Goal: Transaction & Acquisition: Book appointment/travel/reservation

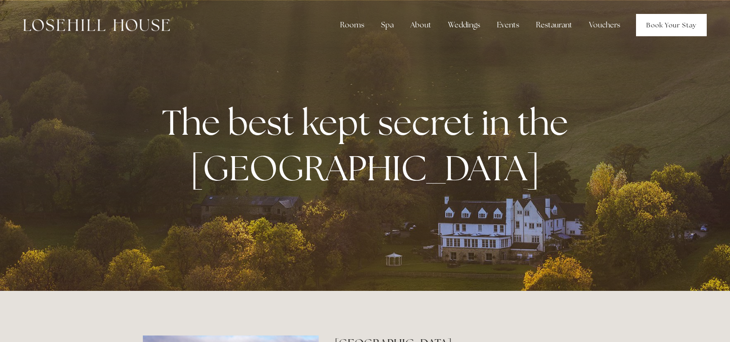
click at [671, 26] on link "Book Your Stay" at bounding box center [671, 25] width 71 height 22
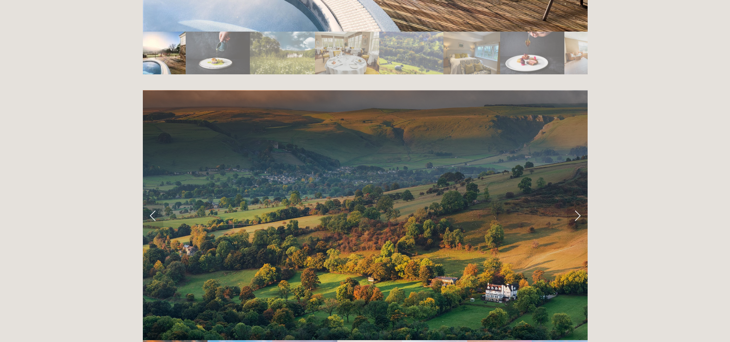
scroll to position [1806, 0]
click at [571, 201] on link "Next Slide" at bounding box center [577, 215] width 20 height 28
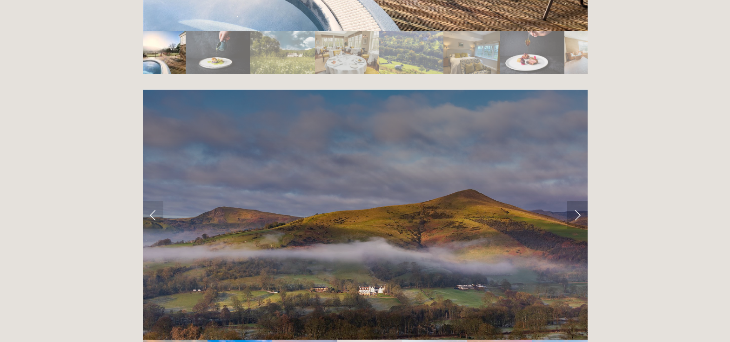
click at [576, 201] on link "Next Slide" at bounding box center [577, 215] width 20 height 28
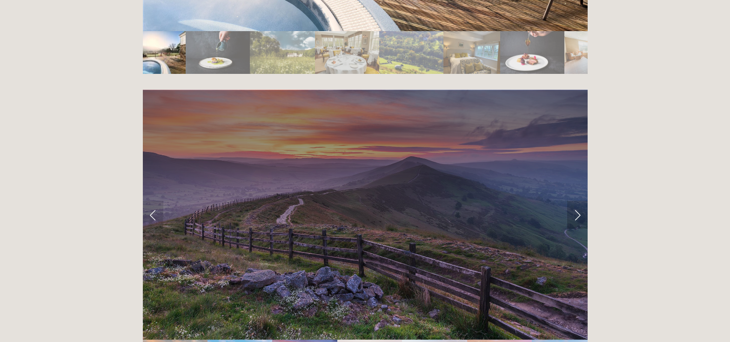
click at [576, 201] on link "Next Slide" at bounding box center [577, 215] width 20 height 28
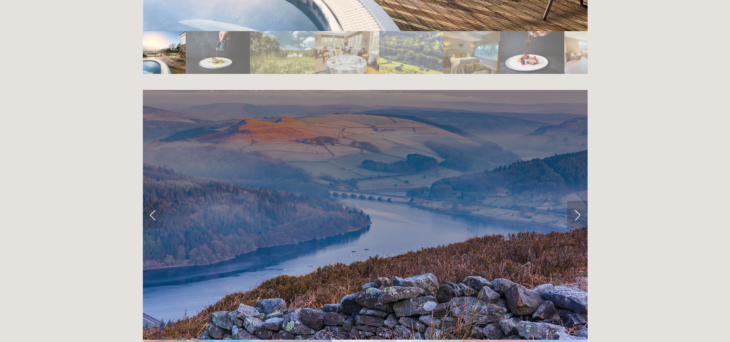
click at [576, 201] on link "Next Slide" at bounding box center [577, 215] width 20 height 28
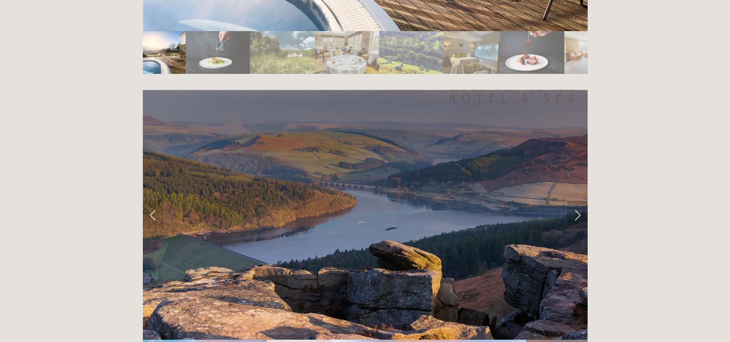
click at [576, 201] on link "Next Slide" at bounding box center [577, 215] width 20 height 28
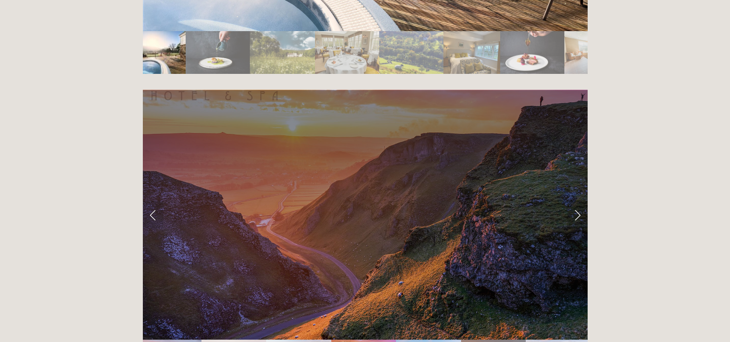
click at [576, 201] on link "Next Slide" at bounding box center [577, 215] width 20 height 28
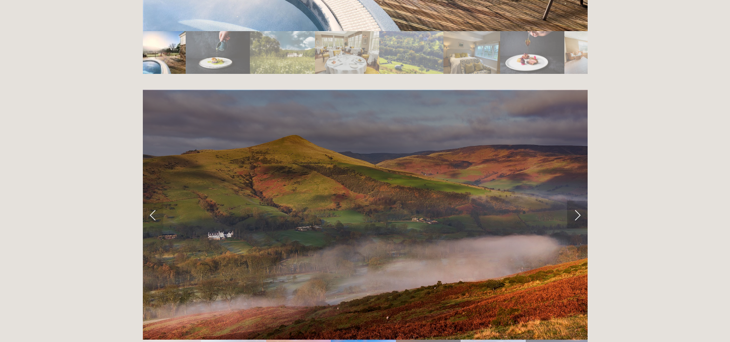
click at [576, 201] on link "Next Slide" at bounding box center [577, 215] width 20 height 28
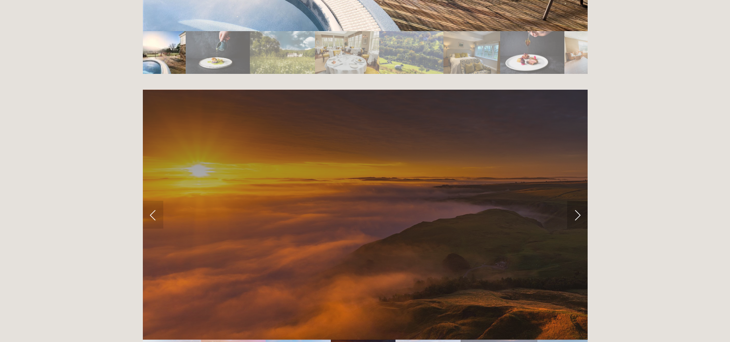
click at [576, 201] on link "Next Slide" at bounding box center [577, 215] width 20 height 28
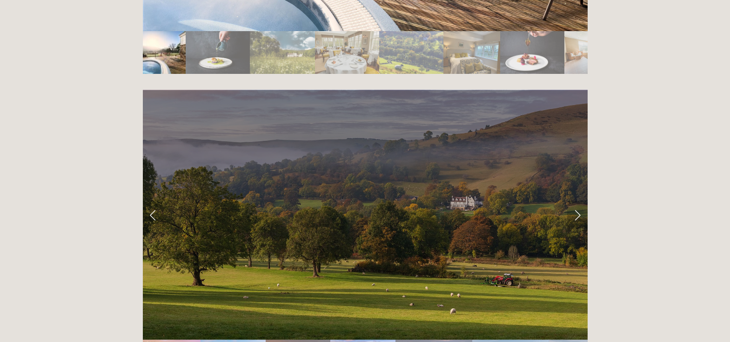
click at [574, 201] on link "Next Slide" at bounding box center [577, 215] width 20 height 28
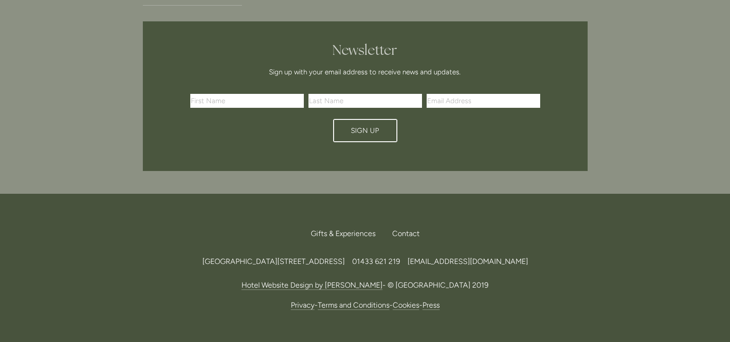
scroll to position [2776, 0]
